Goal: Task Accomplishment & Management: Manage account settings

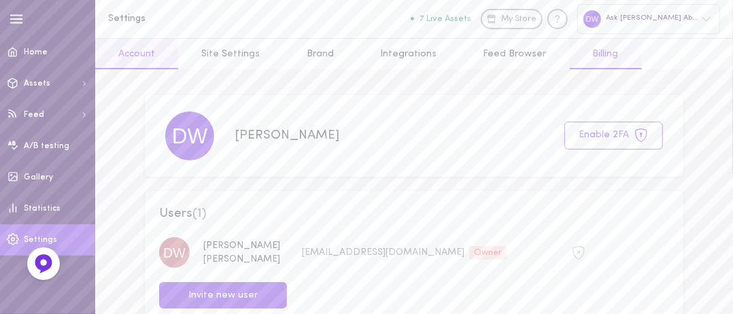
click at [590, 60] on link "Billing" at bounding box center [606, 54] width 72 height 31
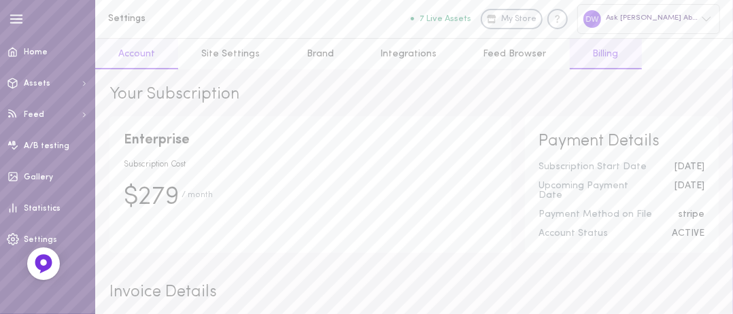
click at [145, 55] on link "Account" at bounding box center [136, 54] width 83 height 31
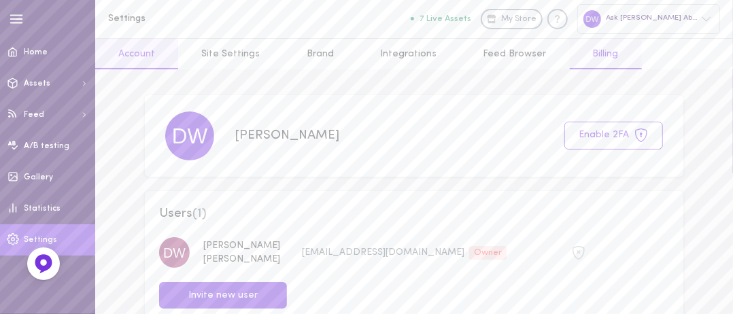
click at [597, 54] on link "Billing" at bounding box center [606, 54] width 72 height 31
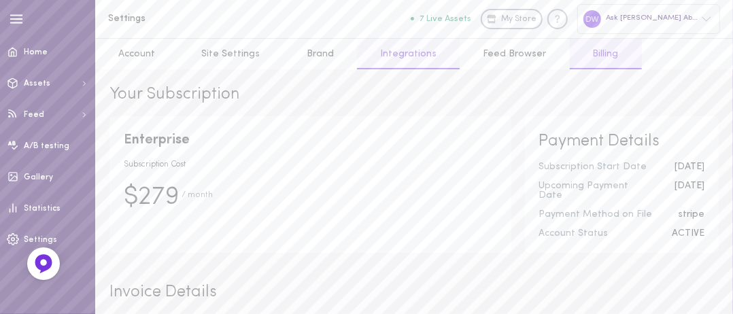
click at [410, 56] on link "Integrations" at bounding box center [408, 54] width 103 height 31
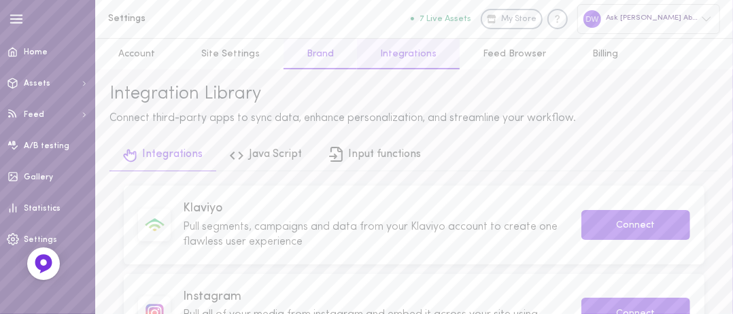
click at [309, 56] on link "Brand" at bounding box center [320, 54] width 73 height 31
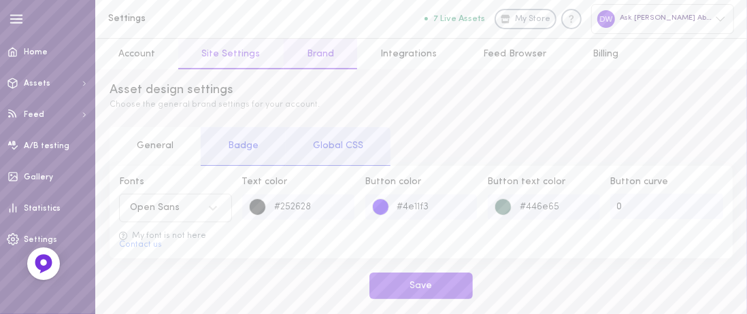
click at [240, 54] on link "Site Settings" at bounding box center [230, 54] width 105 height 31
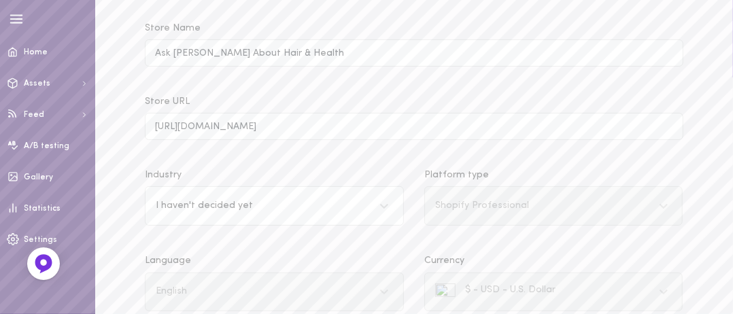
scroll to position [115, 0]
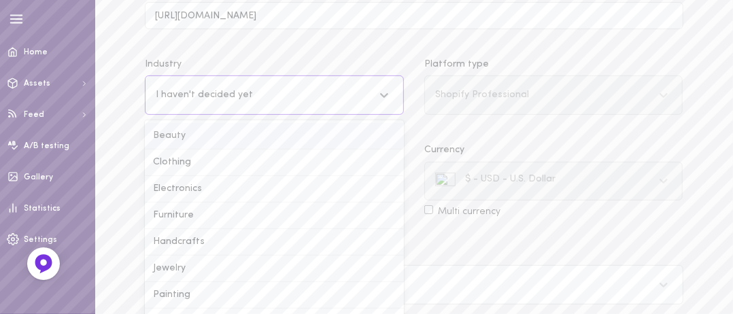
click at [387, 115] on div "option Beauty focused, 1 of 17. 17 results available. Use Up and Down to choose…" at bounding box center [274, 94] width 259 height 39
click at [157, 100] on input "Industry option Beauty focused, 1 of 17. 17 results available. Use Up and Down …" at bounding box center [156, 95] width 1 height 10
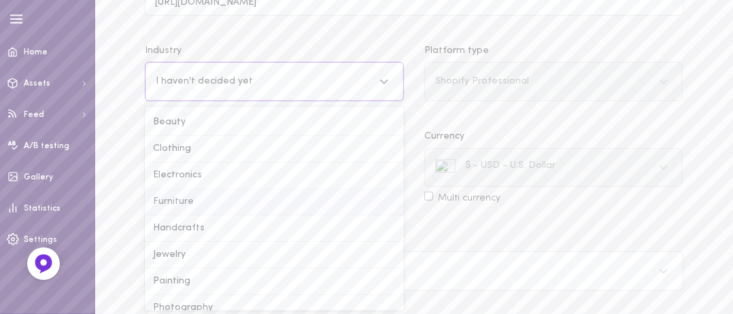
scroll to position [223, 0]
click at [224, 125] on div "Beauty" at bounding box center [274, 120] width 259 height 27
click at [157, 84] on input "Industry option Beauty focused, 1 of 17. 17 results available. Use Up and Down …" at bounding box center [156, 79] width 1 height 10
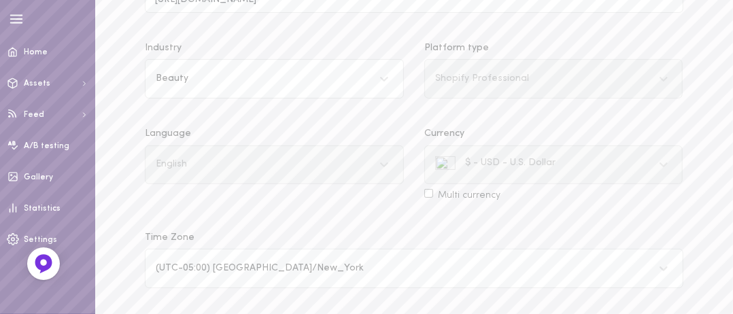
click at [663, 79] on div "Shopify Professional" at bounding box center [553, 78] width 259 height 39
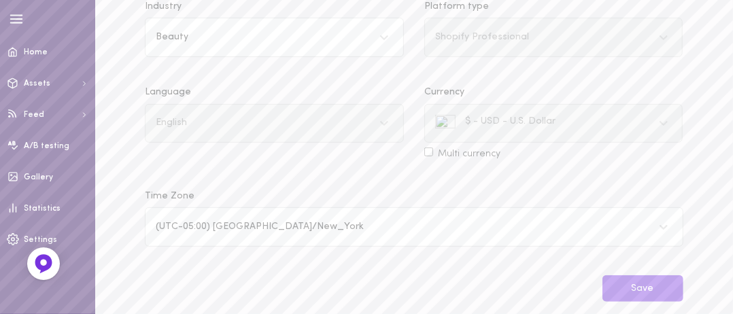
scroll to position [278, 0]
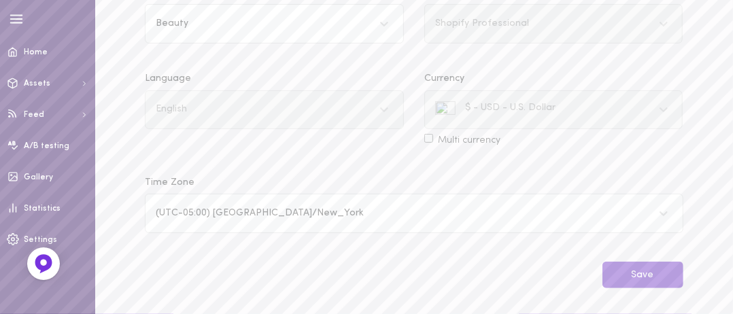
click at [649, 280] on button "Save" at bounding box center [643, 275] width 81 height 27
click at [643, 275] on button "Save" at bounding box center [643, 275] width 81 height 27
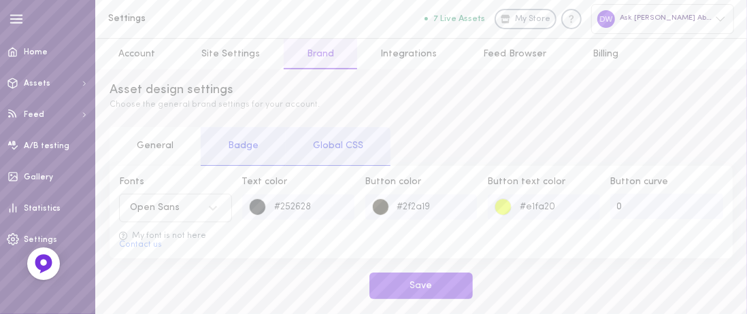
click at [243, 147] on div "Badge" at bounding box center [243, 146] width 85 height 39
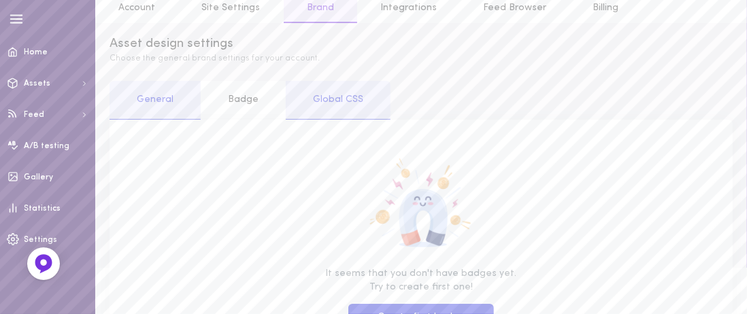
scroll to position [41, 0]
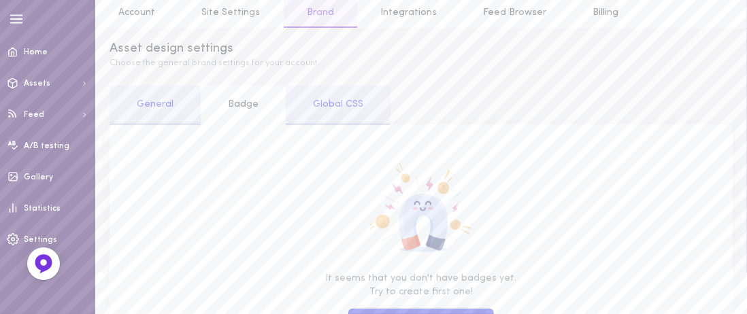
click at [357, 105] on div "Global CSS" at bounding box center [338, 105] width 105 height 39
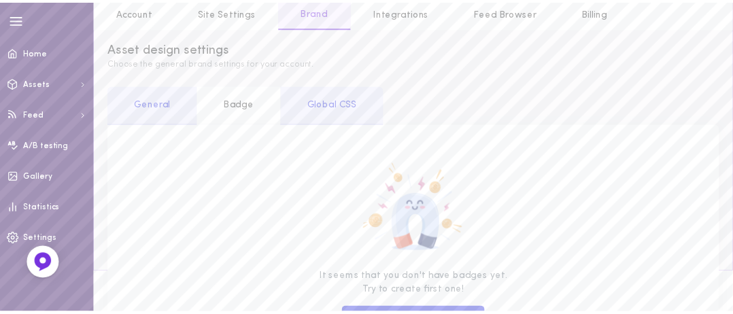
scroll to position [0, 0]
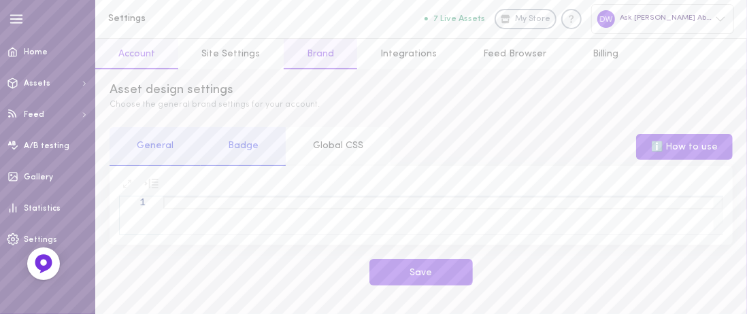
click at [135, 58] on link "Account" at bounding box center [136, 54] width 83 height 31
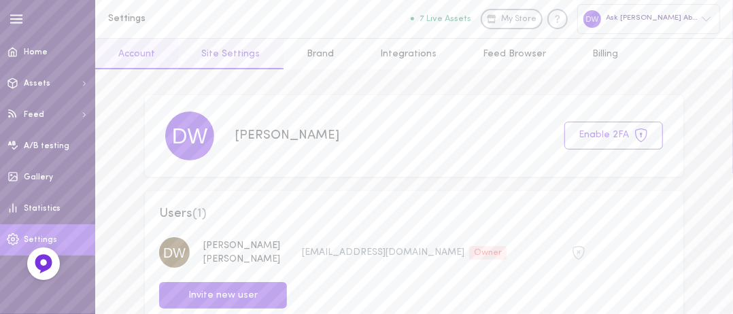
click at [219, 52] on link "Site Settings" at bounding box center [230, 54] width 105 height 31
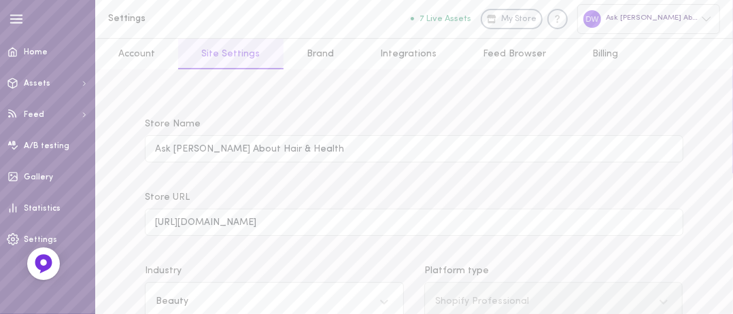
scroll to position [142, 0]
click at [664, 282] on div "Shopify Professional" at bounding box center [553, 301] width 259 height 39
drag, startPoint x: 730, startPoint y: 74, endPoint x: 732, endPoint y: 104, distance: 30.0
click at [732, 104] on div "Settings 7 Live Assets My Store Ask [PERSON_NAME] About Hair & Health Account S…" at bounding box center [414, 296] width 638 height 592
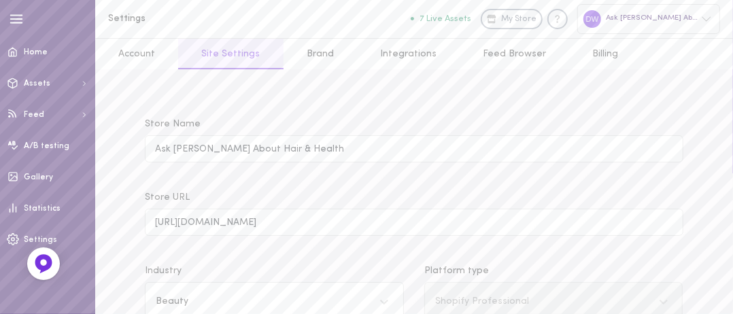
scroll to position [278, 0]
drag, startPoint x: 651, startPoint y: 271, endPoint x: 670, endPoint y: 273, distance: 19.2
